Goal: Task Accomplishment & Management: Use online tool/utility

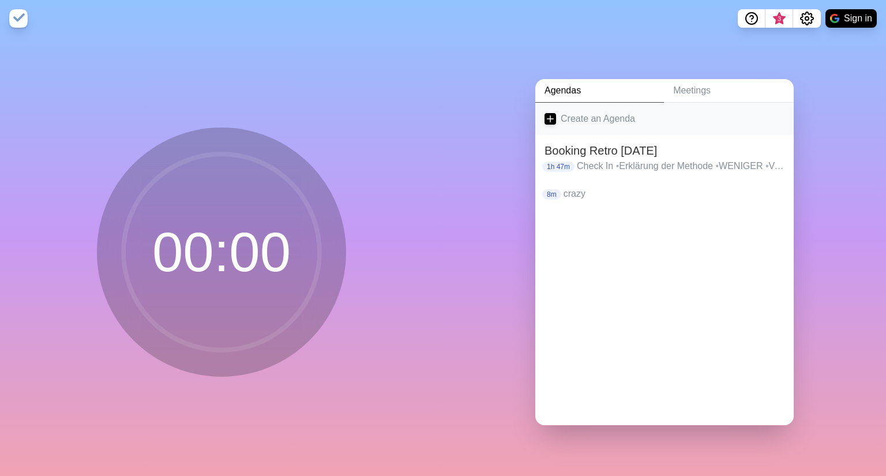
click at [554, 115] on link "Create an Agenda" at bounding box center [664, 119] width 258 height 32
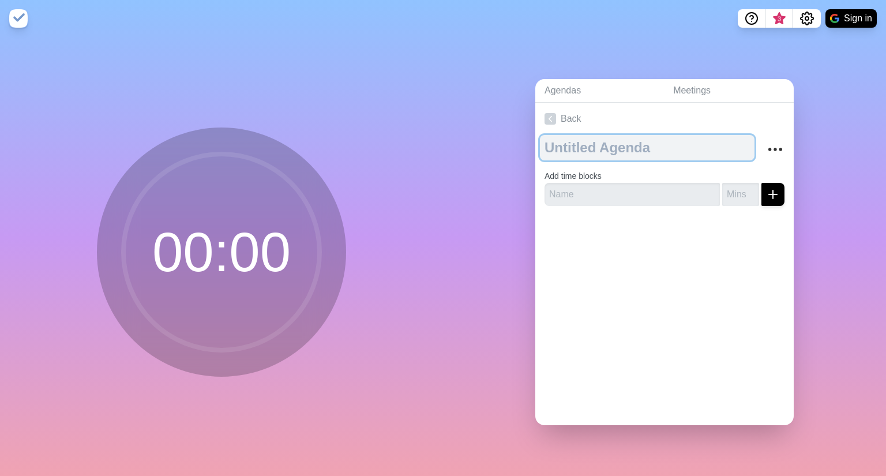
click at [589, 150] on textarea at bounding box center [647, 147] width 215 height 25
type textarea "Get Unstuck"
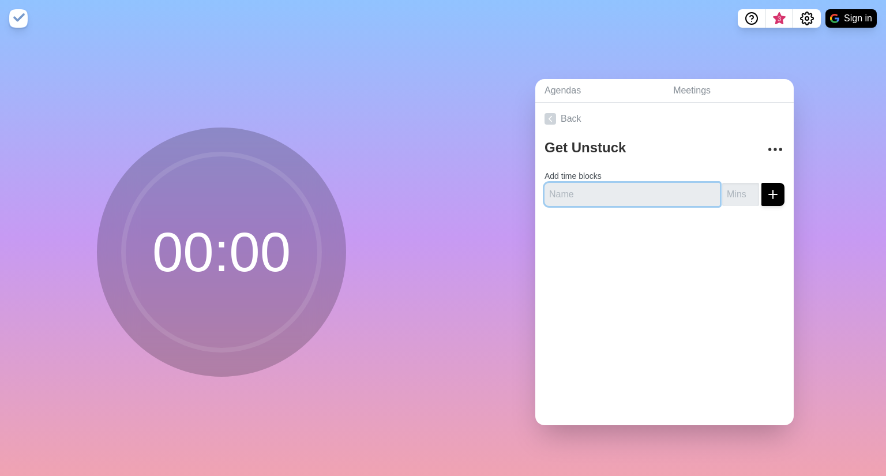
click at [619, 187] on input "text" at bounding box center [632, 194] width 175 height 23
type input "Sailboat"
click at [729, 191] on input "number" at bounding box center [740, 194] width 37 height 23
type input "40"
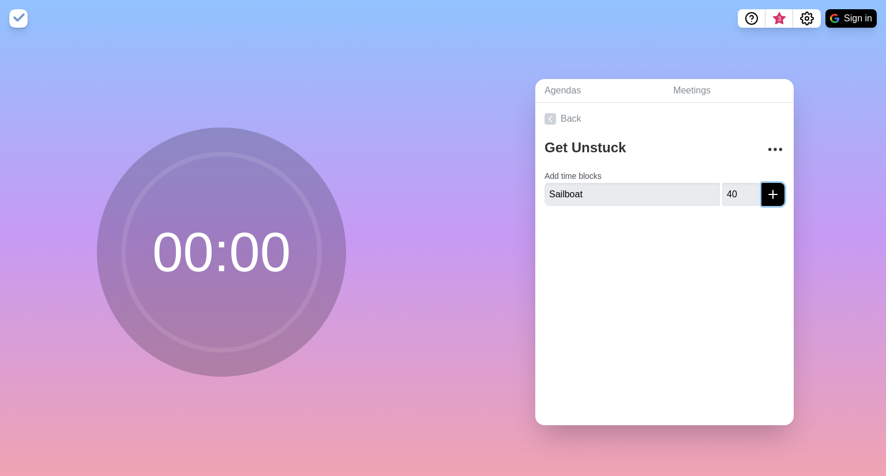
click at [770, 189] on button "submit" at bounding box center [773, 194] width 23 height 23
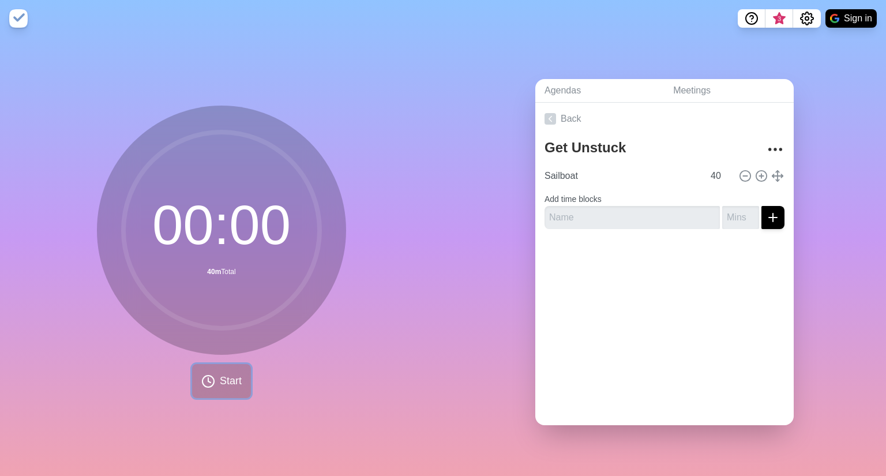
click at [225, 373] on span "Start" at bounding box center [231, 381] width 22 height 16
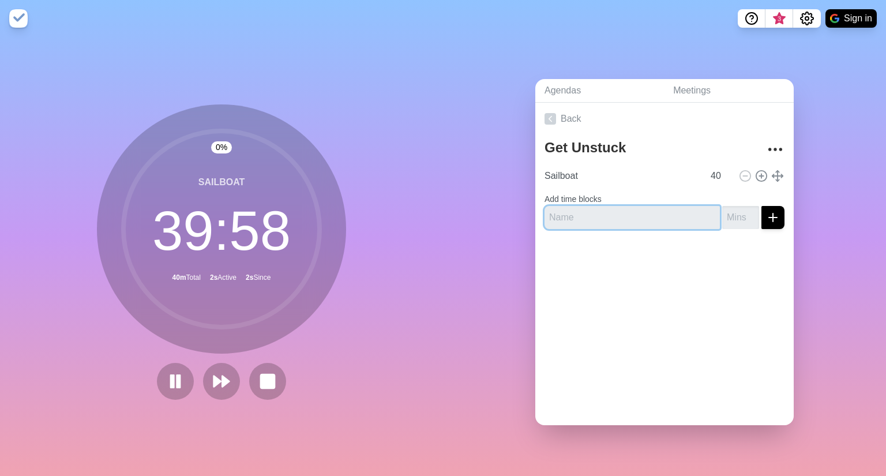
click at [583, 215] on input "text" at bounding box center [632, 217] width 175 height 23
type input "Five Whys"
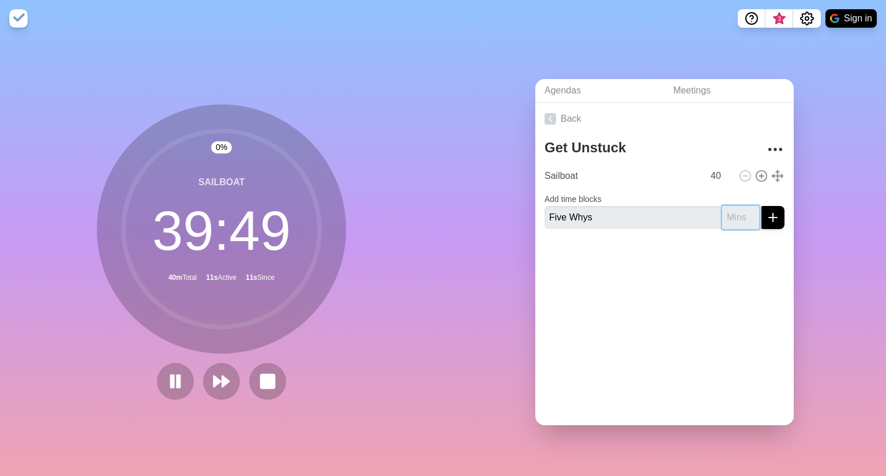
click at [736, 219] on input "number" at bounding box center [740, 217] width 37 height 23
type input "45"
click at [769, 218] on line "submit" at bounding box center [773, 218] width 8 height 0
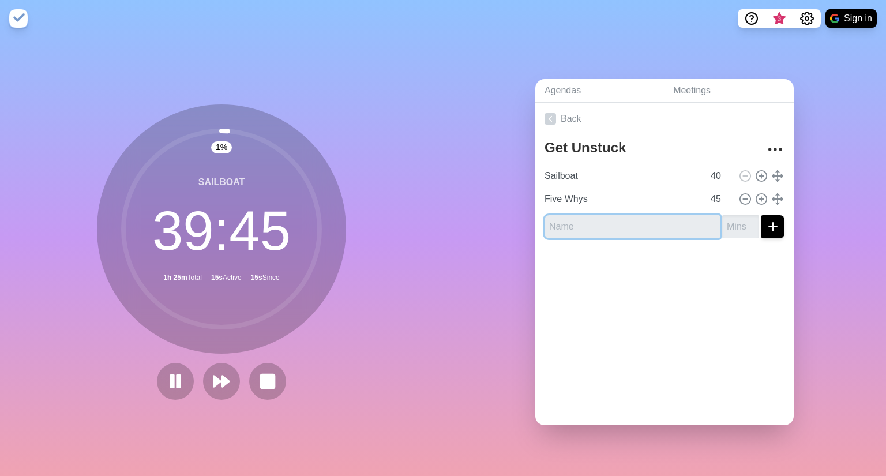
click at [586, 224] on input "text" at bounding box center [632, 226] width 175 height 23
click at [605, 225] on input "text" at bounding box center [632, 226] width 175 height 23
type input "How Might We"
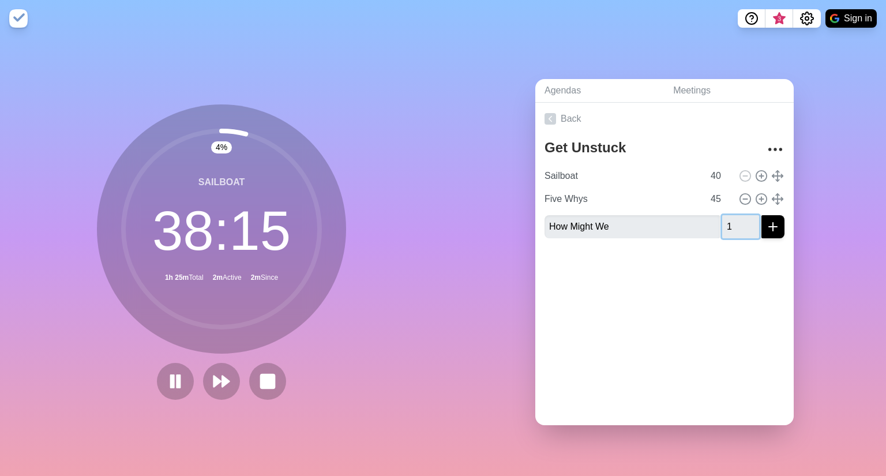
type input "1"
click at [744, 220] on input "1" at bounding box center [740, 226] width 37 height 23
click at [730, 220] on input "1" at bounding box center [740, 226] width 37 height 23
type input "30"
click at [773, 226] on line "submit" at bounding box center [773, 227] width 0 height 8
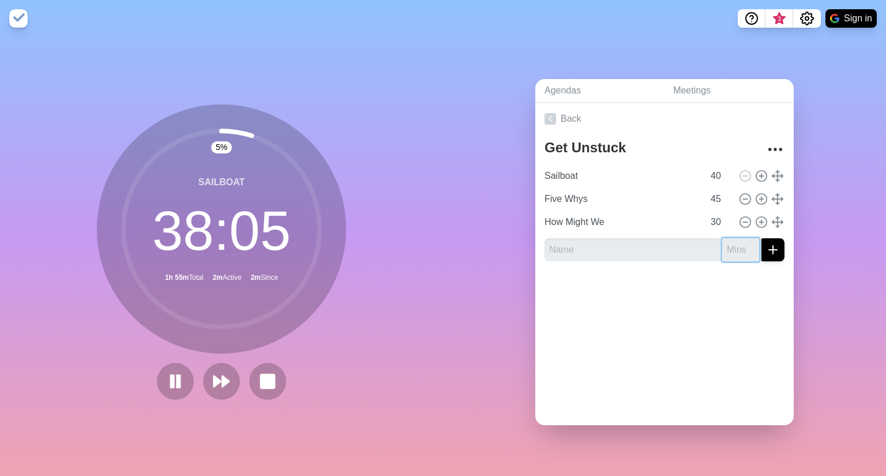
click at [726, 252] on input "number" at bounding box center [740, 249] width 37 height 23
click at [609, 252] on input "text" at bounding box center [632, 249] width 175 height 23
type input "Pause"
click at [734, 247] on input "number" at bounding box center [740, 249] width 37 height 23
type input "10"
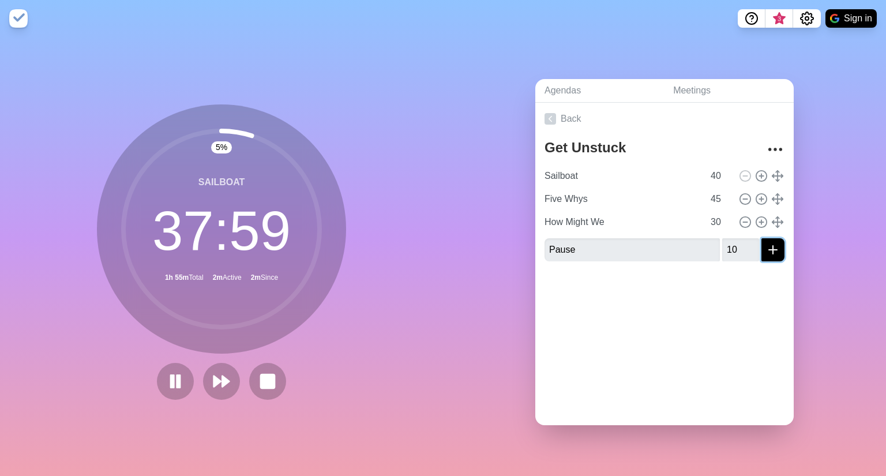
click at [766, 250] on icon "submit" at bounding box center [773, 250] width 14 height 14
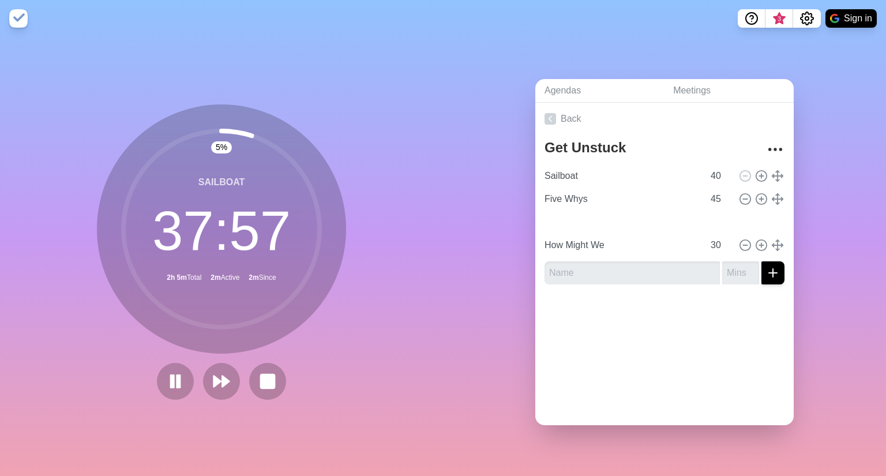
type input "Pause"
type input "10"
type input "How Might We"
type input "30"
click at [579, 270] on input "text" at bounding box center [632, 272] width 175 height 23
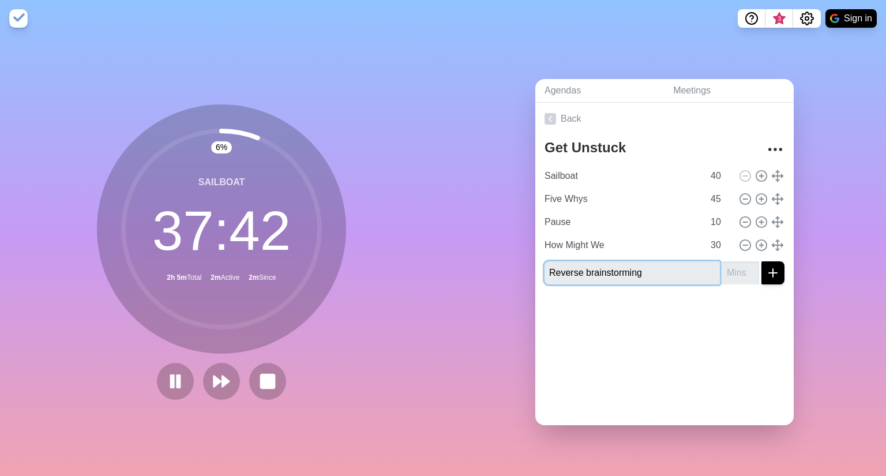
type input "Reverse brainstorming"
click at [729, 271] on input "number" at bounding box center [740, 272] width 37 height 23
type input "30"
click at [769, 271] on icon "submit" at bounding box center [773, 273] width 14 height 14
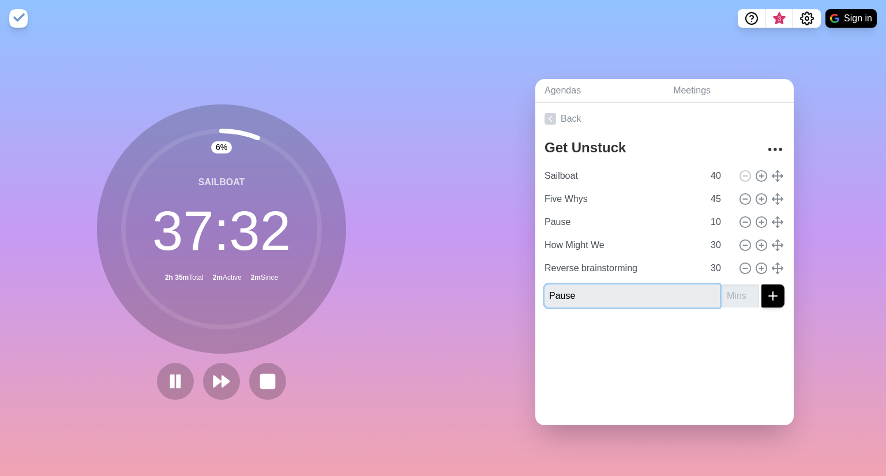
type input "Pause"
click at [727, 288] on input "number" at bounding box center [740, 295] width 37 height 23
type input "5"
click at [766, 290] on icon "submit" at bounding box center [773, 296] width 14 height 14
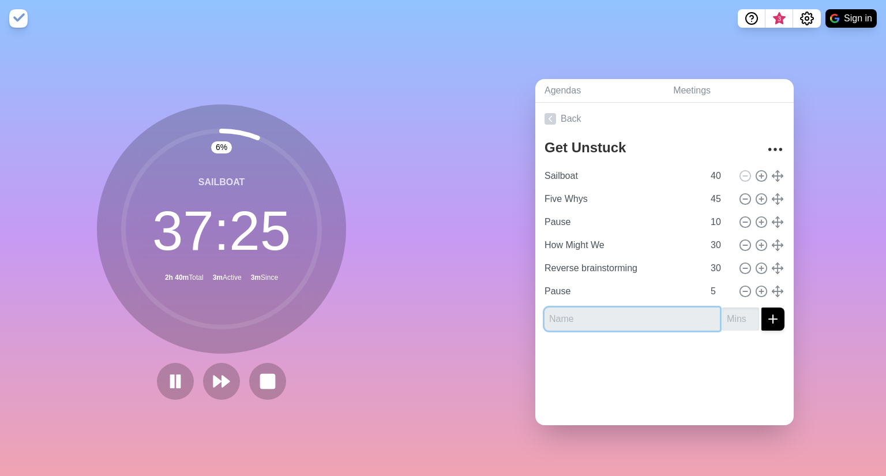
click at [566, 313] on input "text" at bounding box center [632, 319] width 175 height 23
type input "Rose, [PERSON_NAME]"
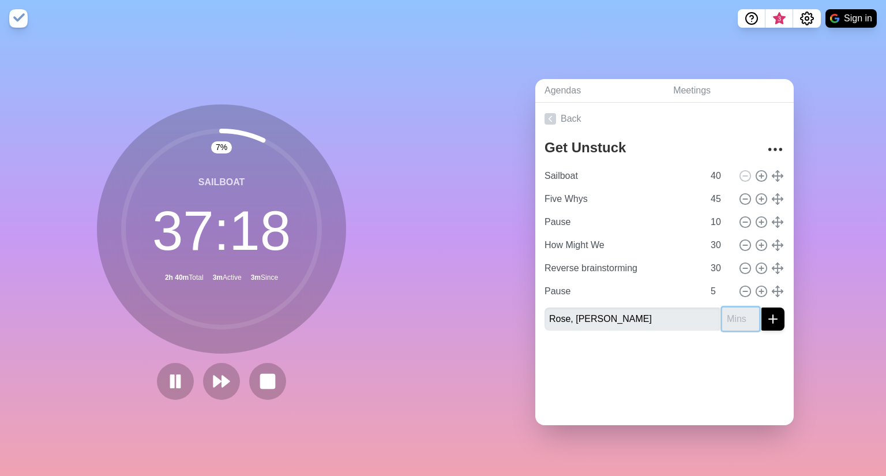
click at [732, 314] on input "number" at bounding box center [740, 319] width 37 height 23
type input "10"
click at [773, 315] on line "submit" at bounding box center [773, 319] width 0 height 8
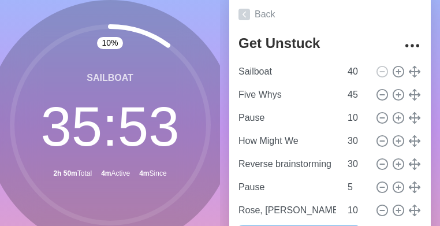
scroll to position [89, 0]
